Goal: Check status: Check status

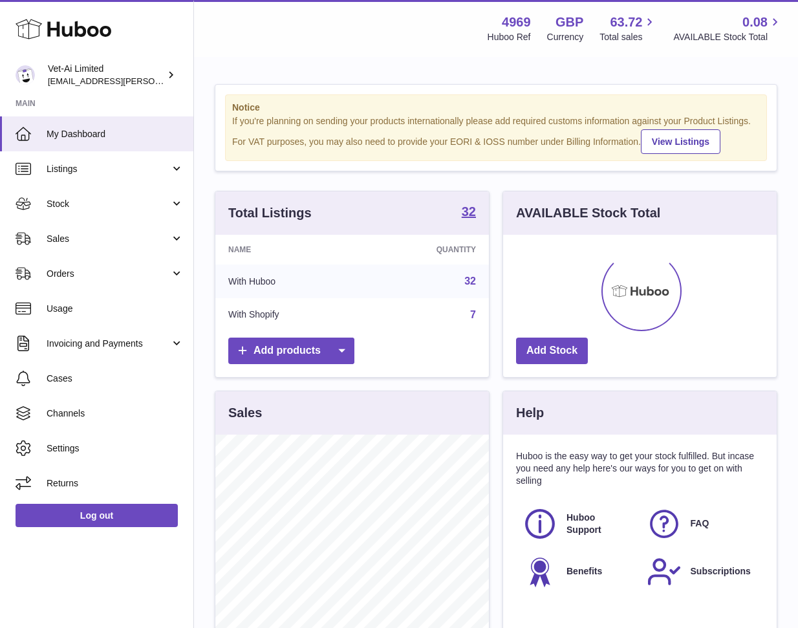
scroll to position [202, 274]
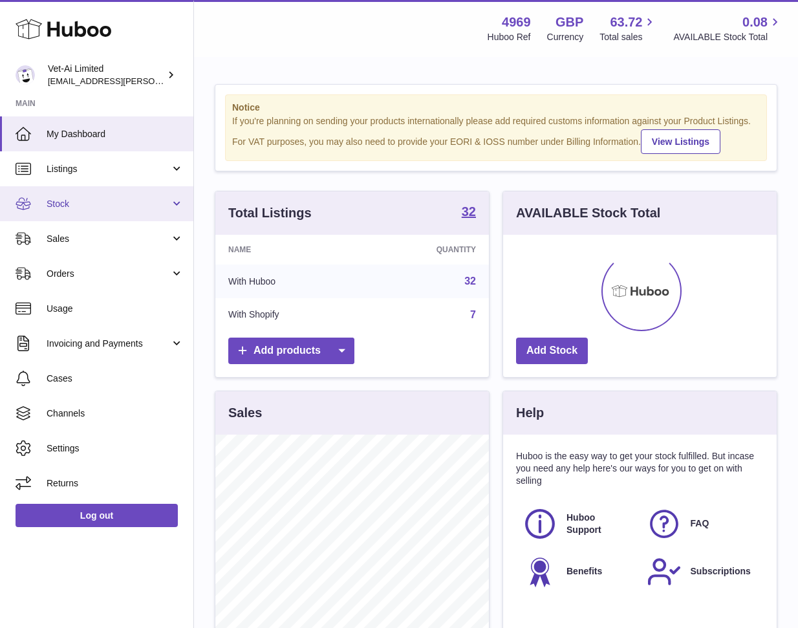
click at [81, 203] on span "Stock" at bounding box center [109, 204] width 124 height 12
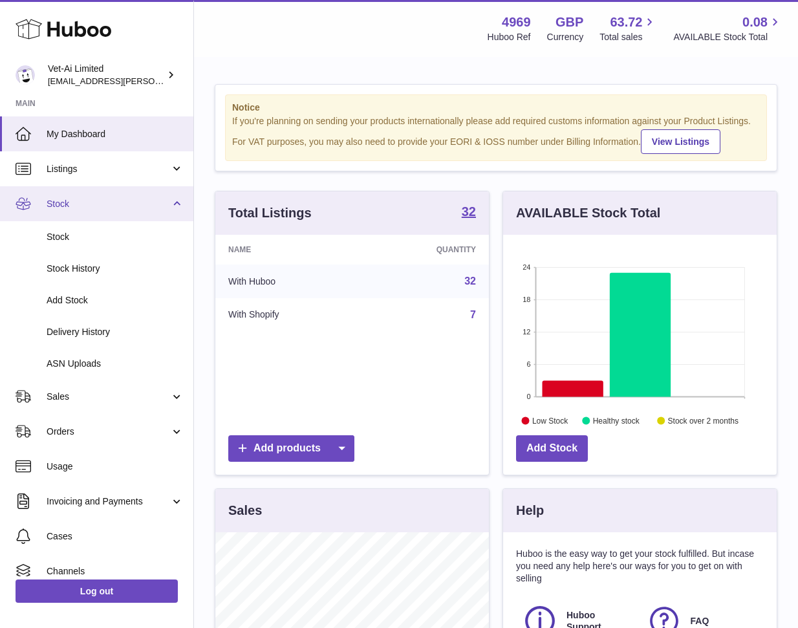
click at [89, 208] on span "Stock" at bounding box center [109, 204] width 124 height 12
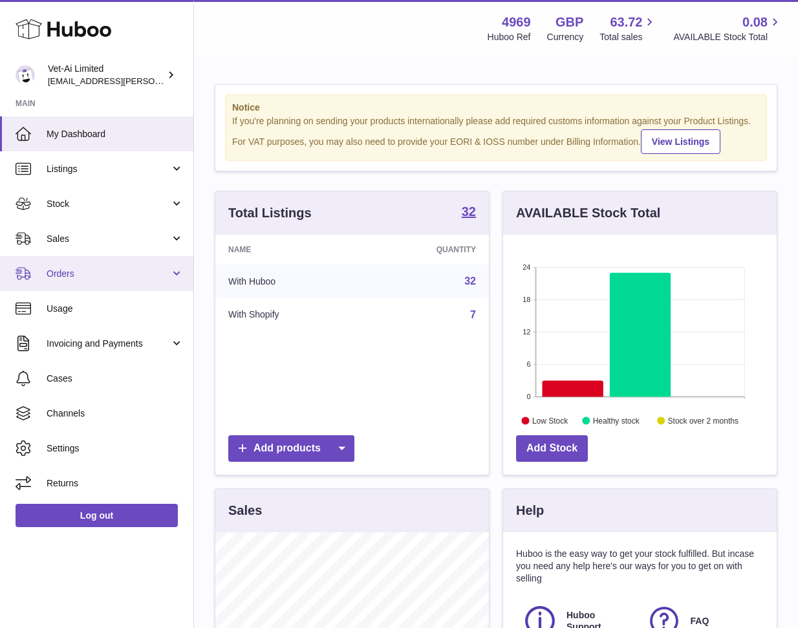
click at [81, 266] on link "Orders" at bounding box center [96, 273] width 193 height 35
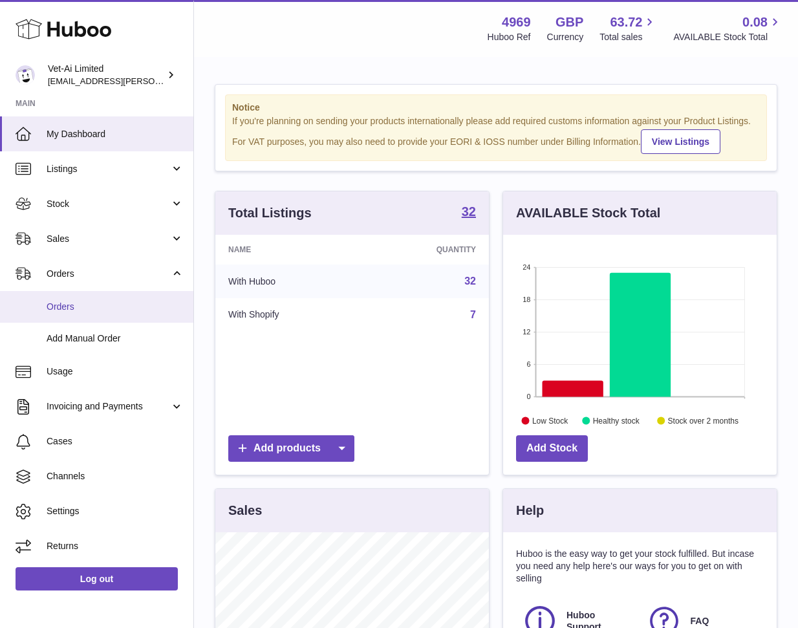
click at [69, 303] on span "Orders" at bounding box center [115, 307] width 137 height 12
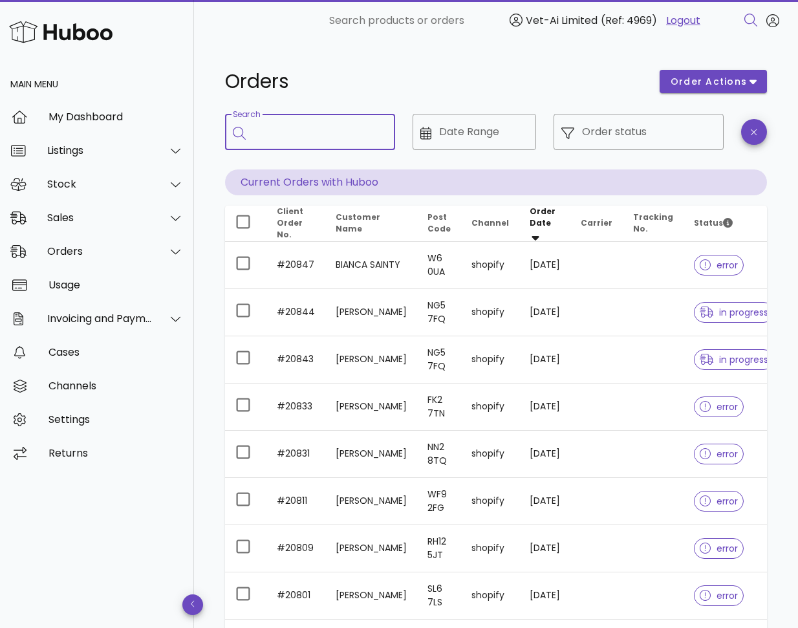
click at [333, 142] on input "Search" at bounding box center [319, 132] width 131 height 21
type input "*****"
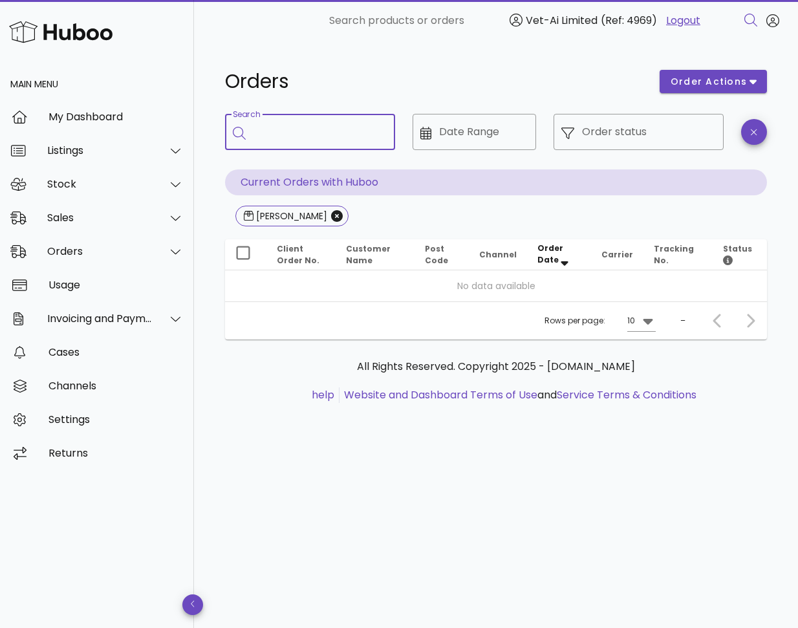
click at [283, 138] on input "Search" at bounding box center [319, 132] width 131 height 21
type input "*****"
click at [294, 224] on span "byrne" at bounding box center [291, 216] width 113 height 21
click at [331, 221] on icon "Close" at bounding box center [337, 216] width 12 height 12
click at [290, 217] on icon "Close" at bounding box center [291, 216] width 12 height 12
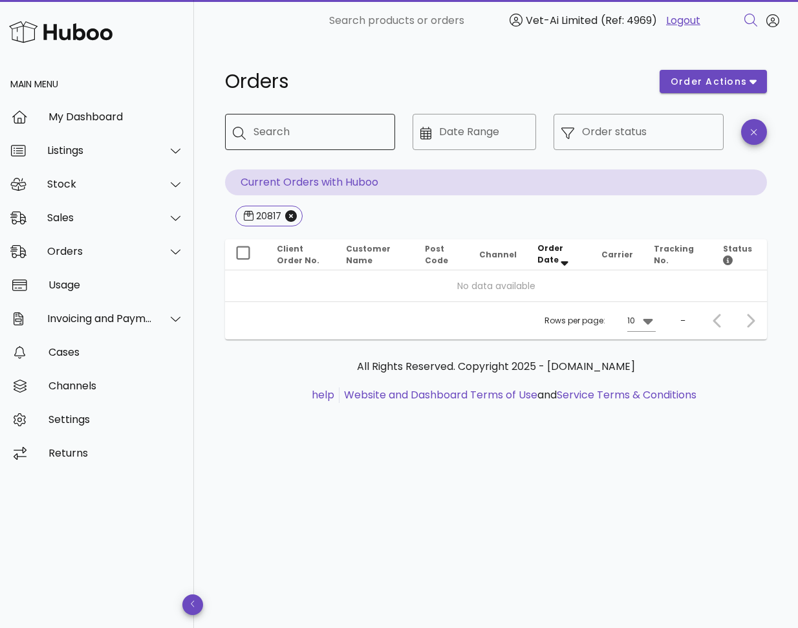
click at [296, 138] on input "Search" at bounding box center [319, 132] width 131 height 21
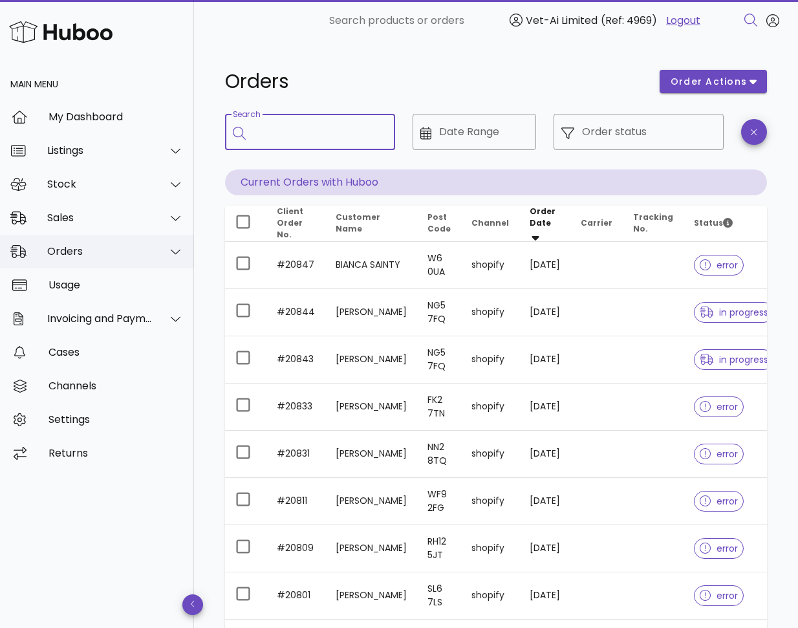
click at [112, 253] on div "Orders" at bounding box center [99, 251] width 105 height 12
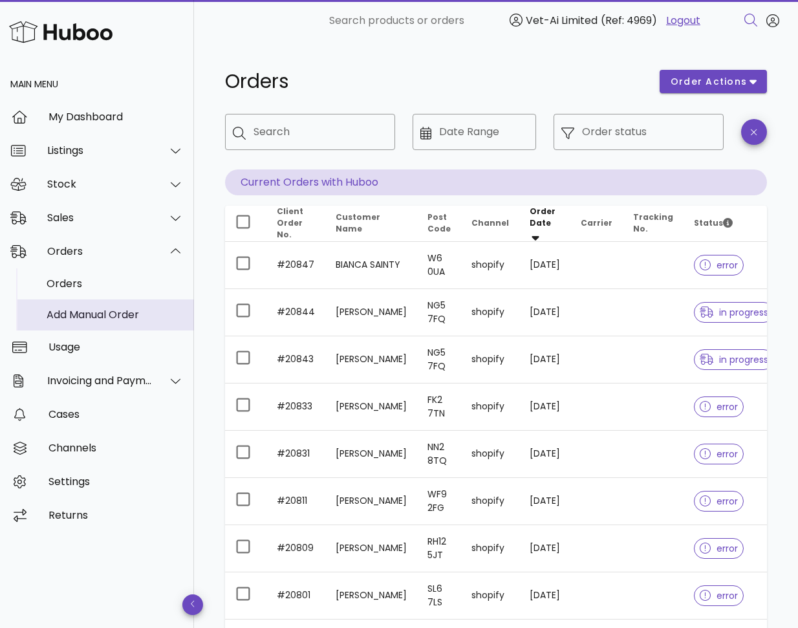
click at [81, 309] on div "Add Manual Order" at bounding box center [115, 315] width 137 height 12
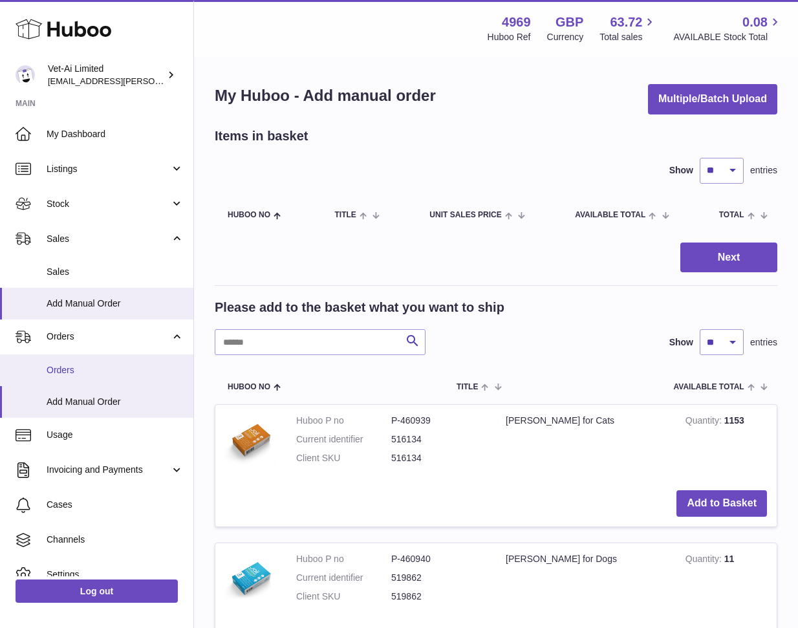
click at [74, 362] on link "Orders" at bounding box center [96, 370] width 193 height 32
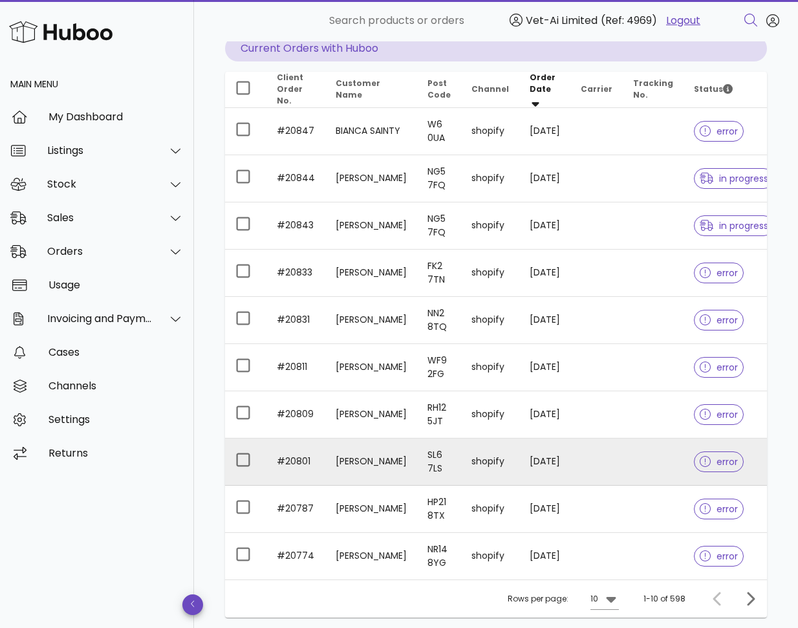
scroll to position [173, 0]
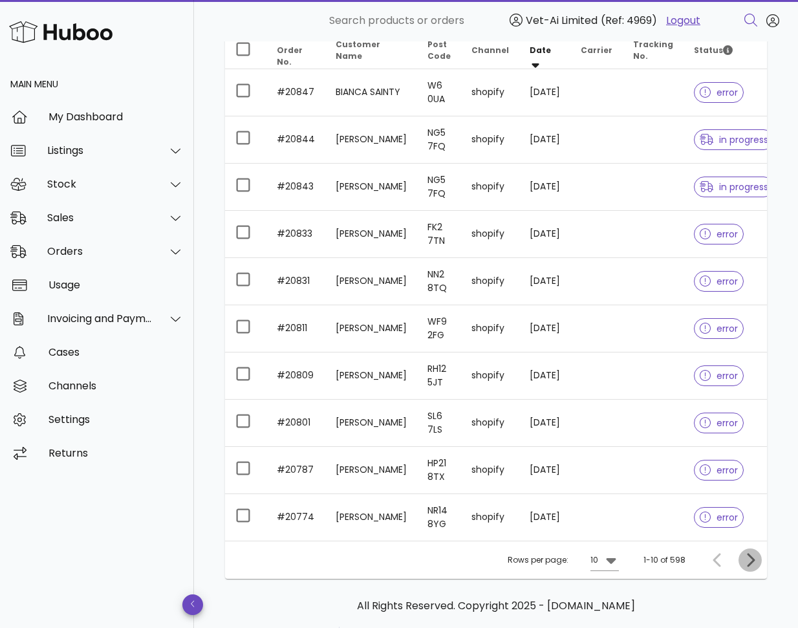
click at [751, 568] on icon "Next page" at bounding box center [751, 560] width 16 height 16
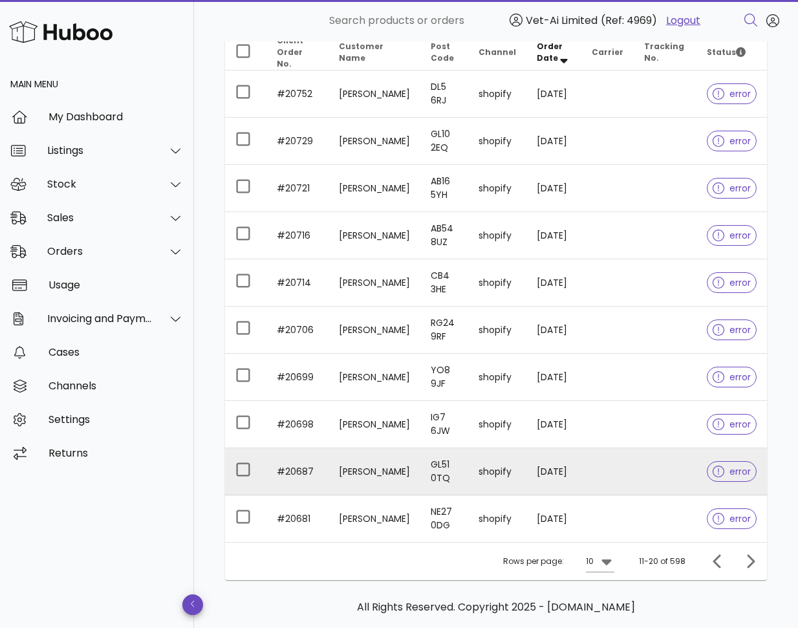
scroll to position [173, 0]
